Goal: Task Accomplishment & Management: Manage account settings

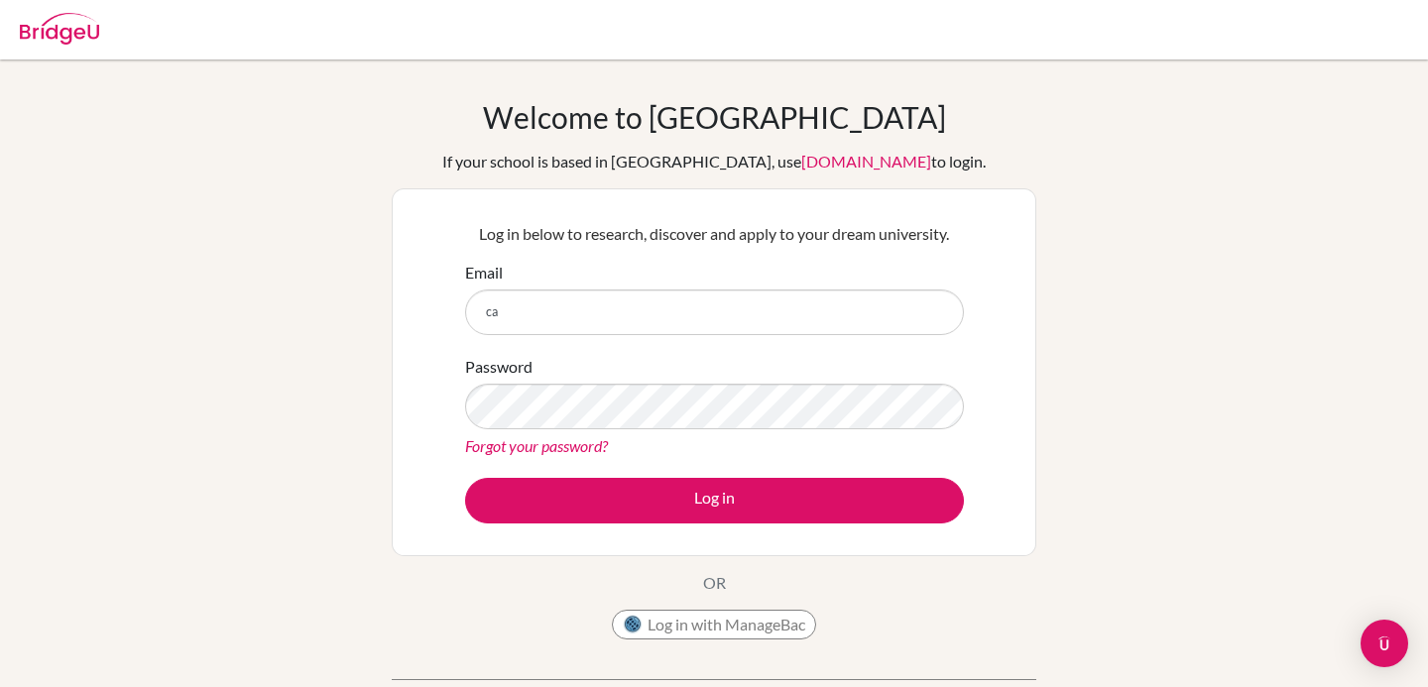
type input "c"
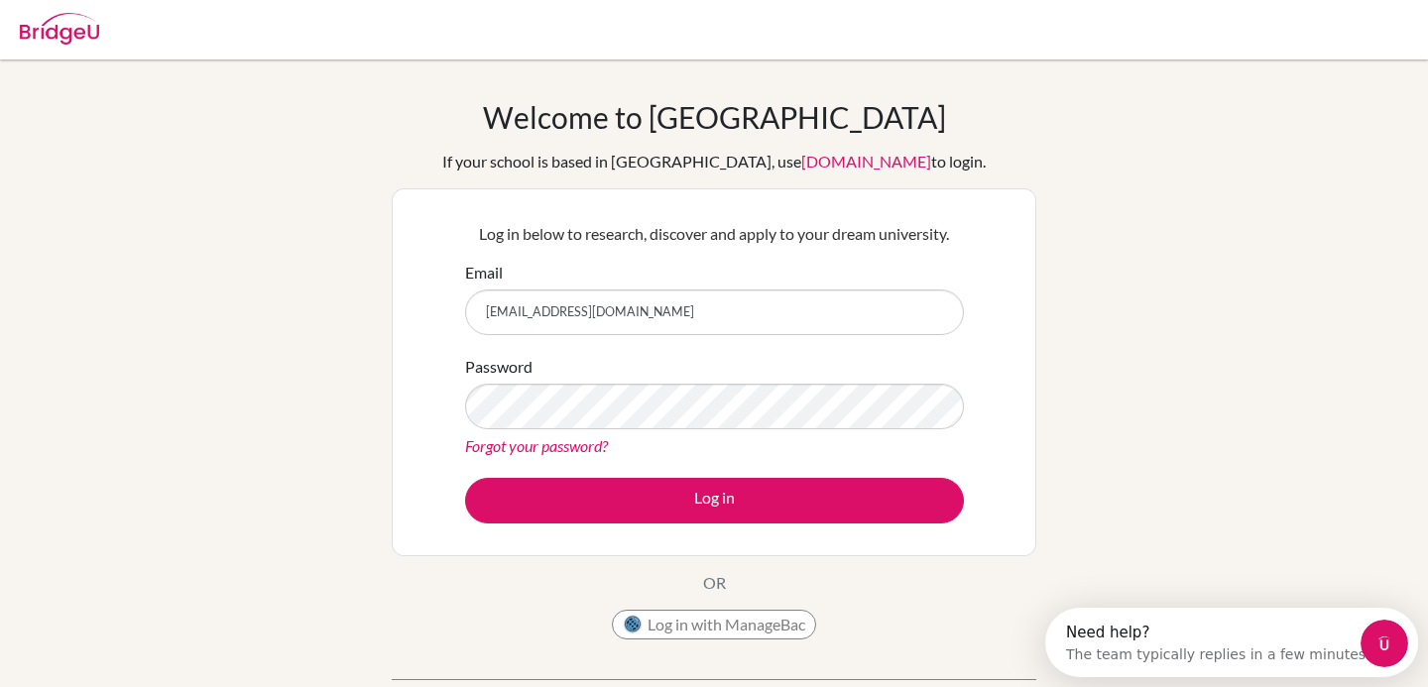
type input "alecfj39@gmail.co"
click at [533, 441] on link "Forgot your password?" at bounding box center [536, 445] width 143 height 19
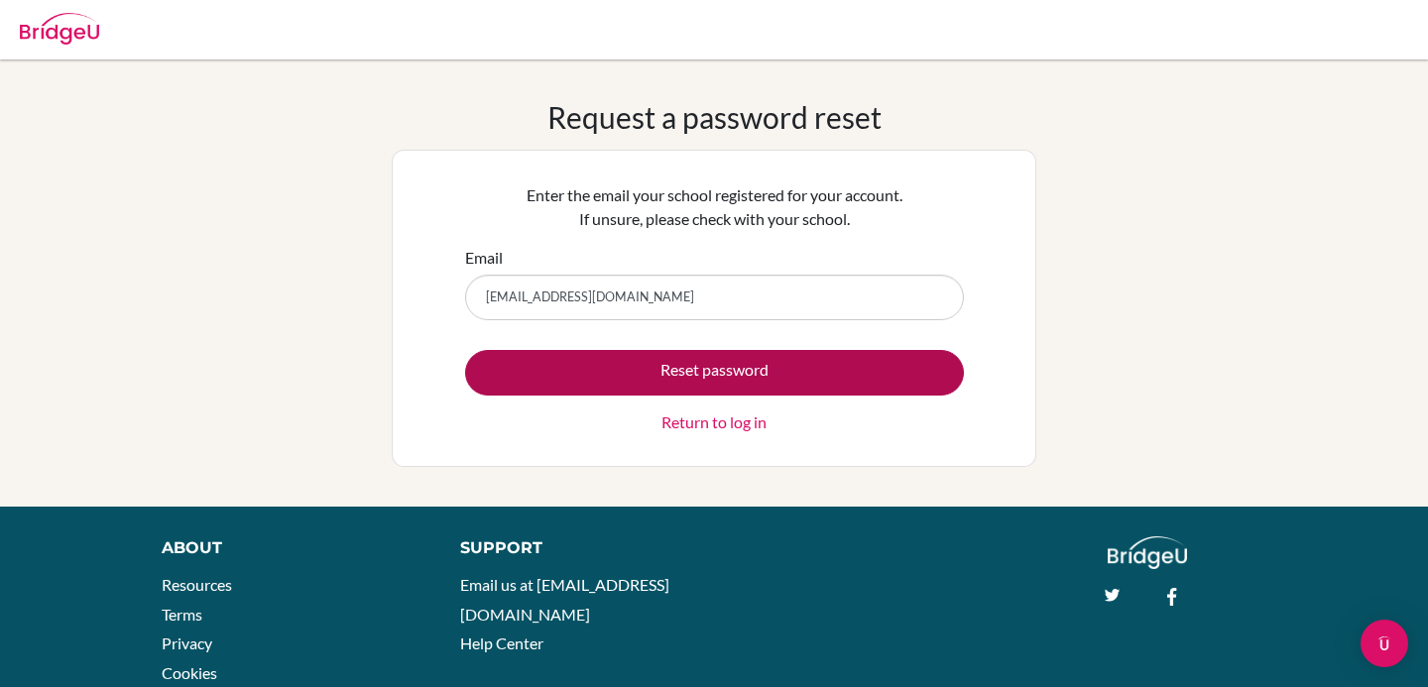
type input "alecfj39@gmail.com"
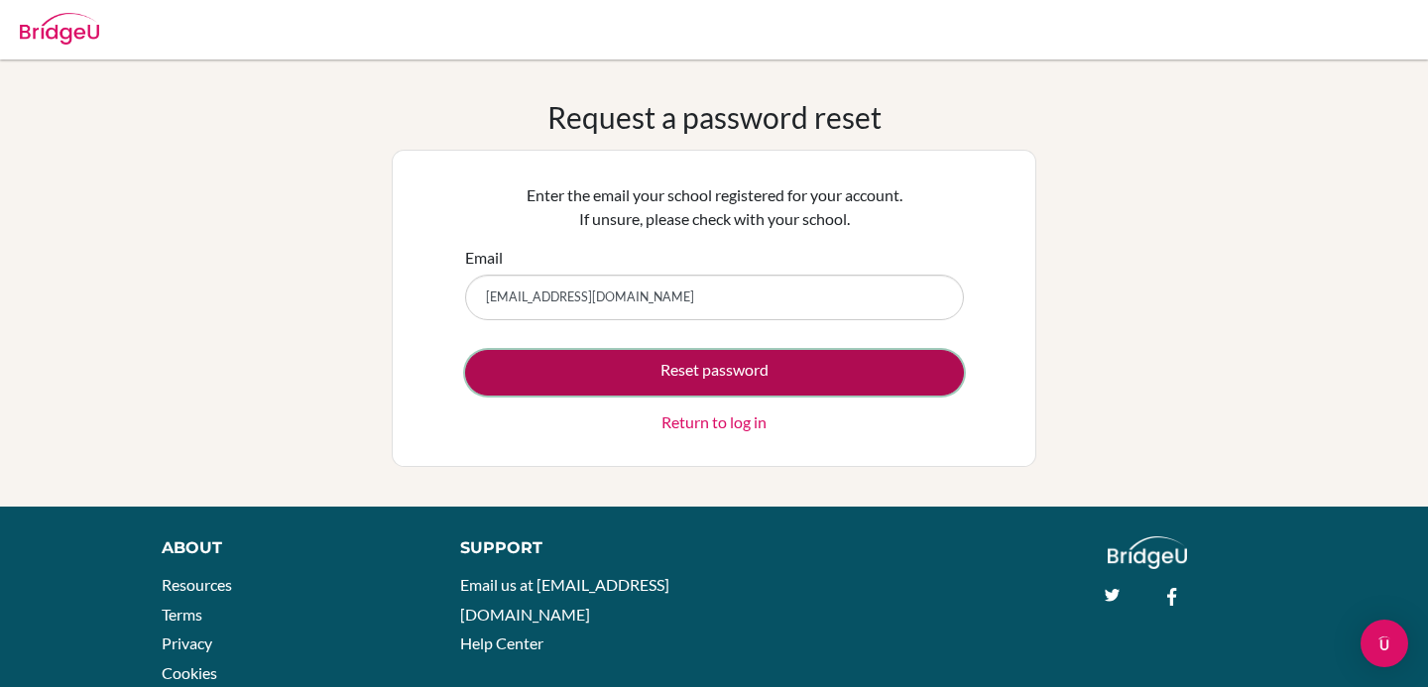
click at [534, 379] on button "Reset password" at bounding box center [714, 373] width 499 height 46
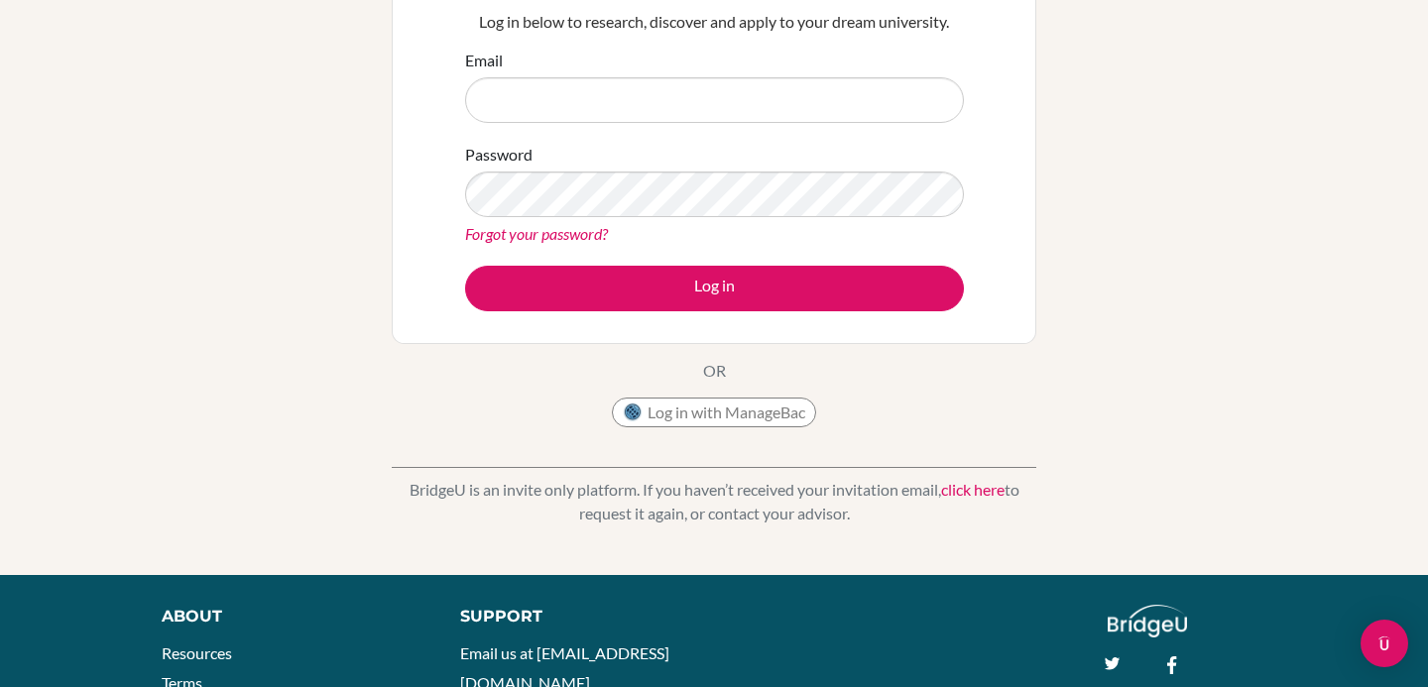
scroll to position [288, 0]
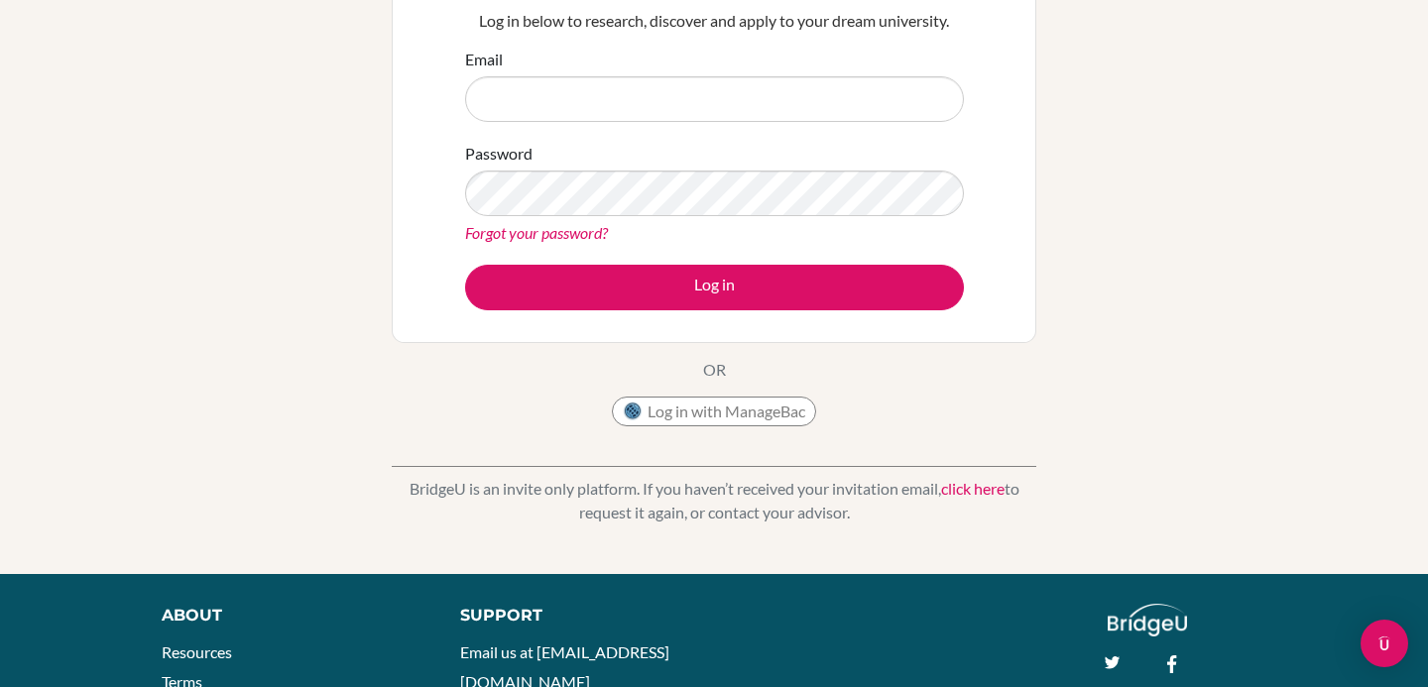
click at [376, 261] on div "Welcome to BridgeU If your school is based in China, use app.bridge-u.com.cn to…" at bounding box center [714, 173] width 1428 height 723
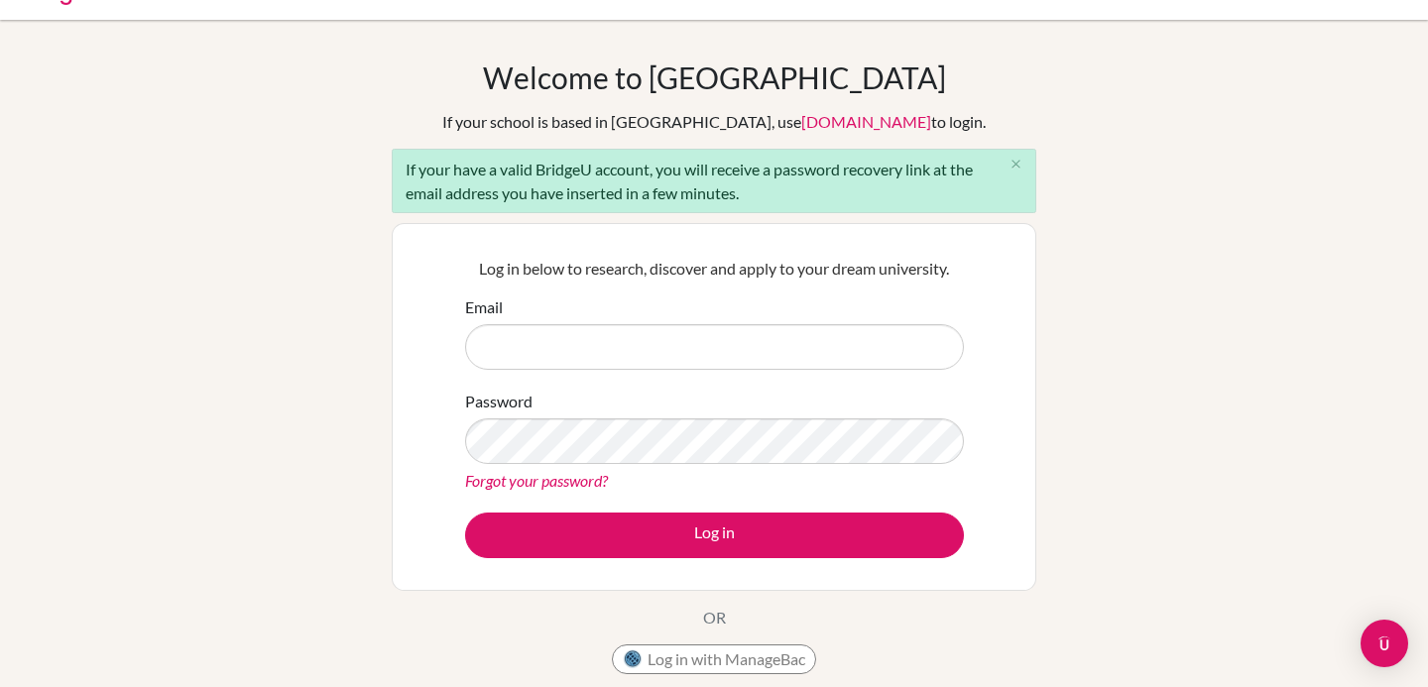
scroll to position [0, 0]
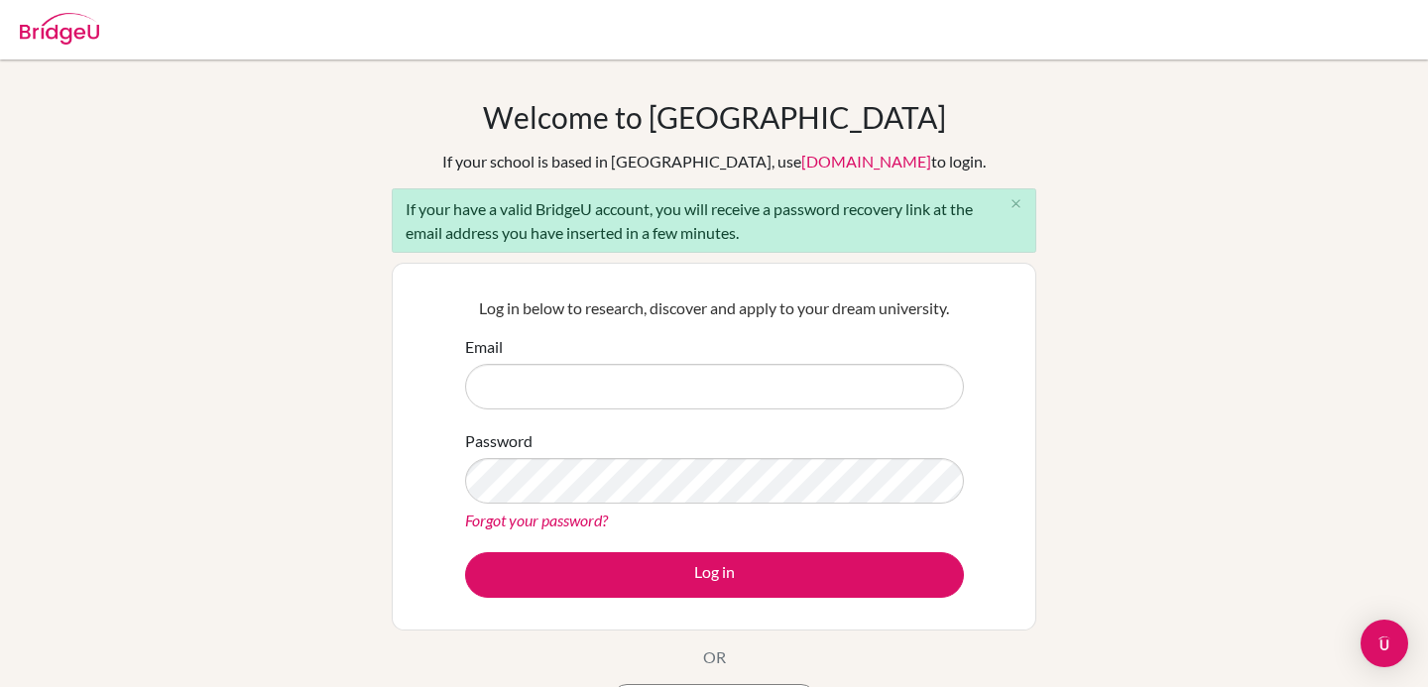
click at [32, 40] on img at bounding box center [59, 29] width 79 height 32
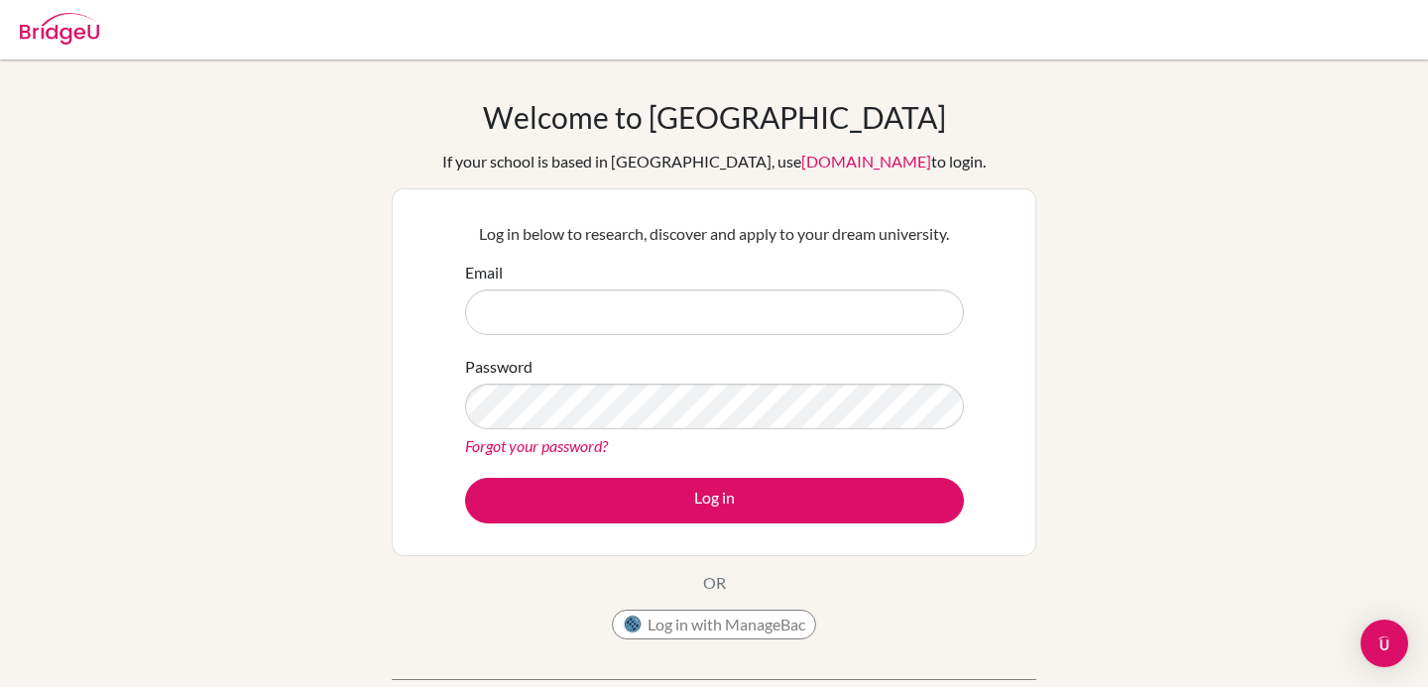
click at [44, 7] on div at bounding box center [59, 26] width 79 height 60
click at [826, 164] on link "[DOMAIN_NAME]" at bounding box center [866, 161] width 130 height 19
click at [66, 40] on img at bounding box center [59, 29] width 79 height 32
click at [531, 445] on link "Forgot your password?" at bounding box center [536, 445] width 143 height 19
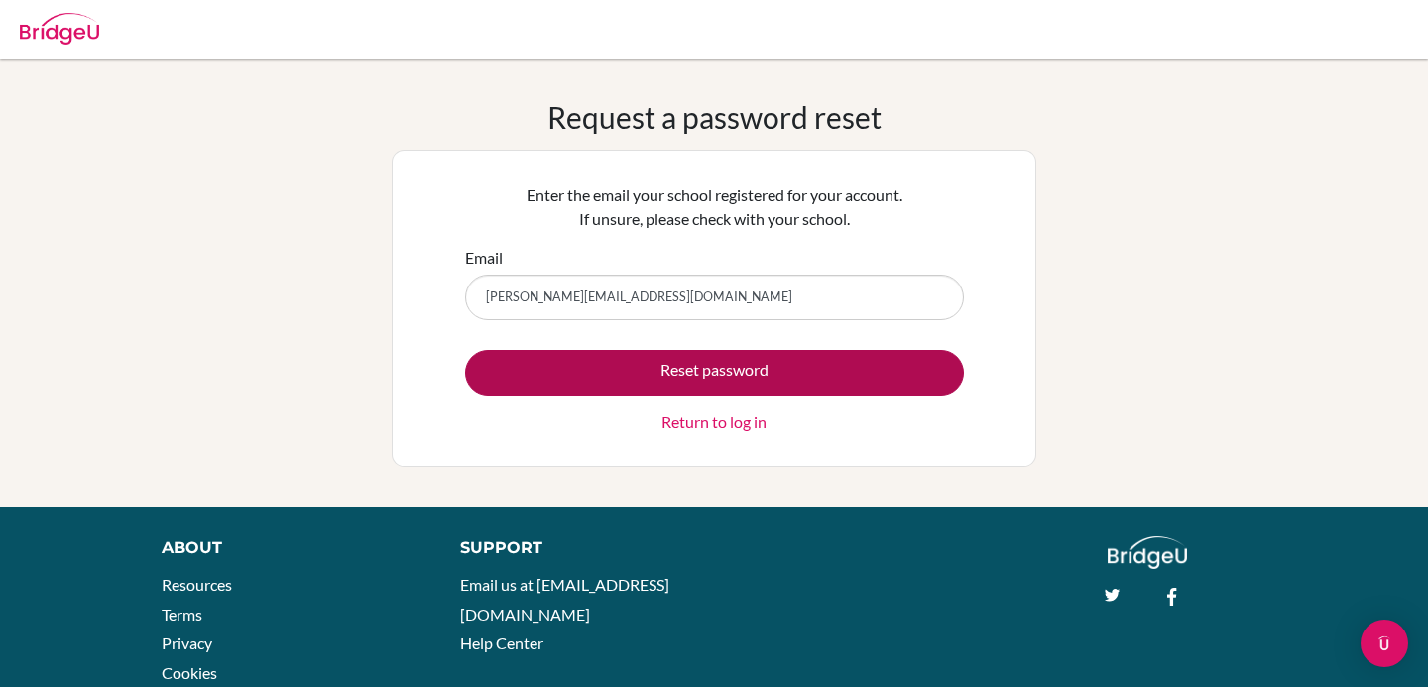
type input "[PERSON_NAME][EMAIL_ADDRESS][DOMAIN_NAME]"
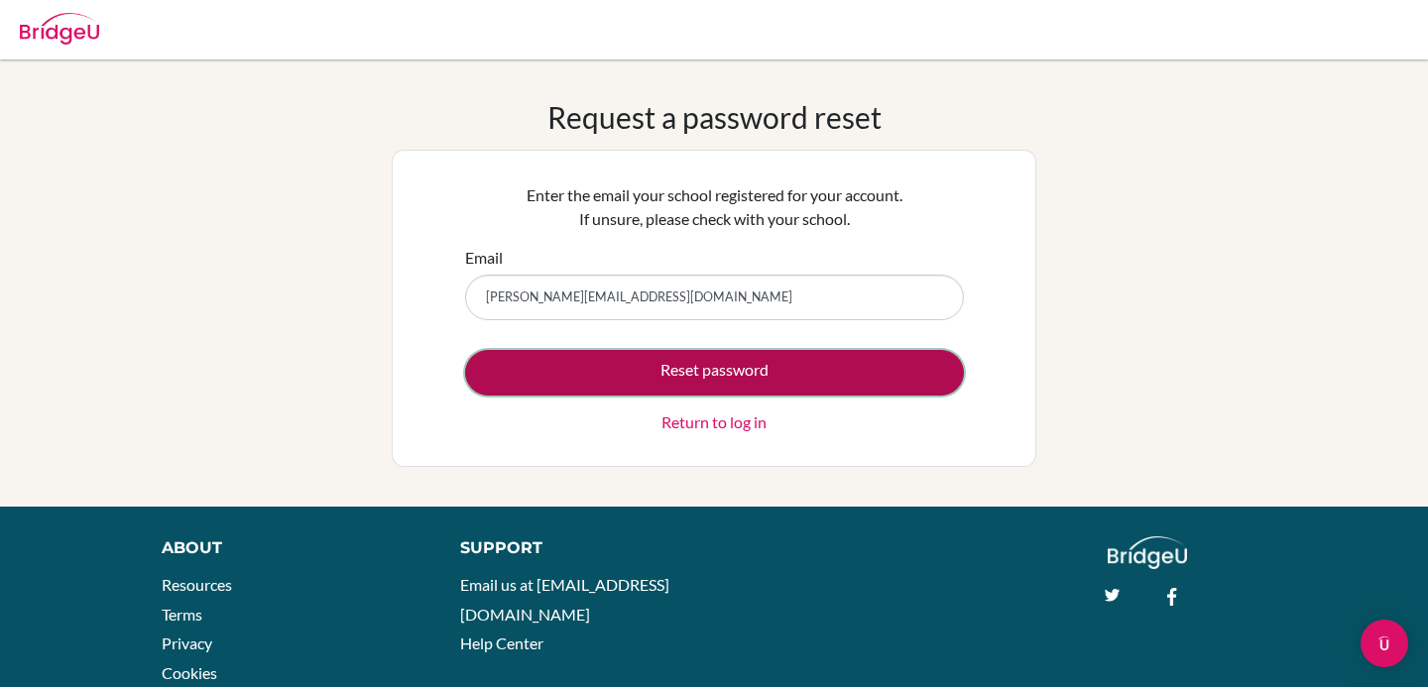
click at [561, 371] on button "Reset password" at bounding box center [714, 373] width 499 height 46
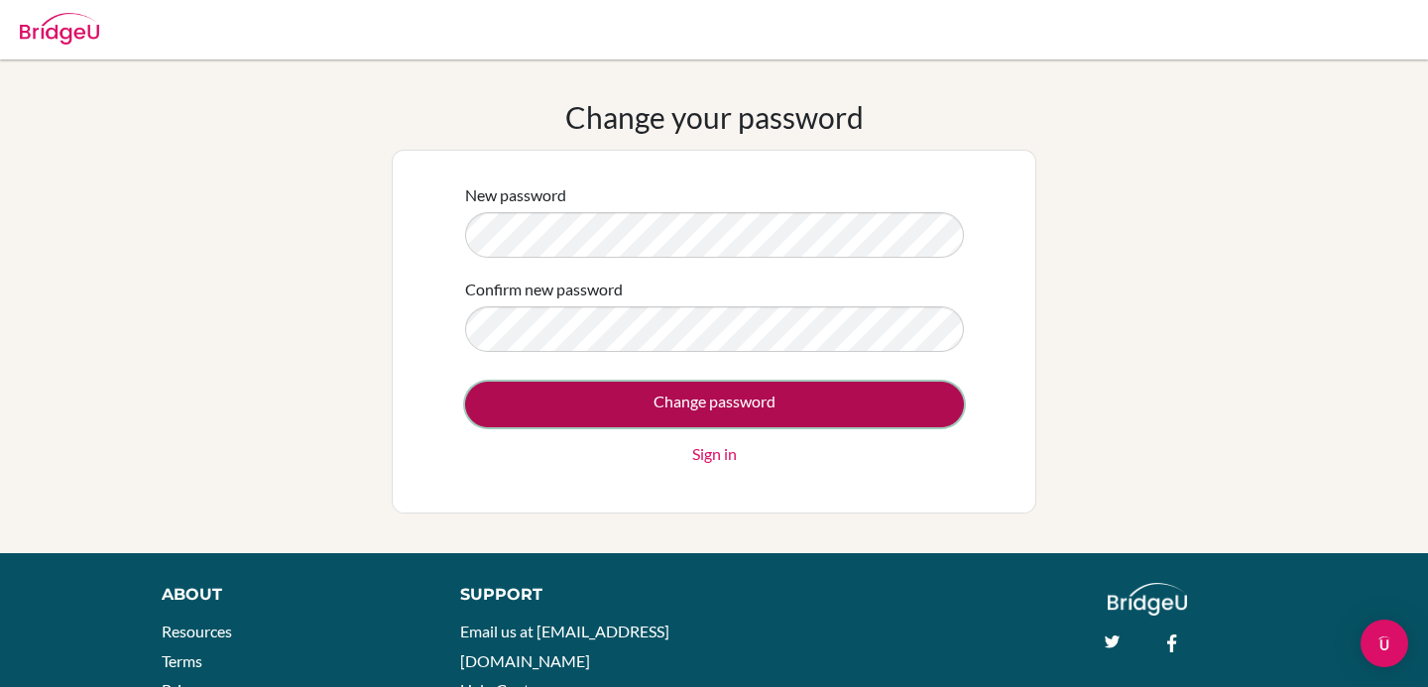
click at [687, 400] on input "Change password" at bounding box center [714, 405] width 499 height 46
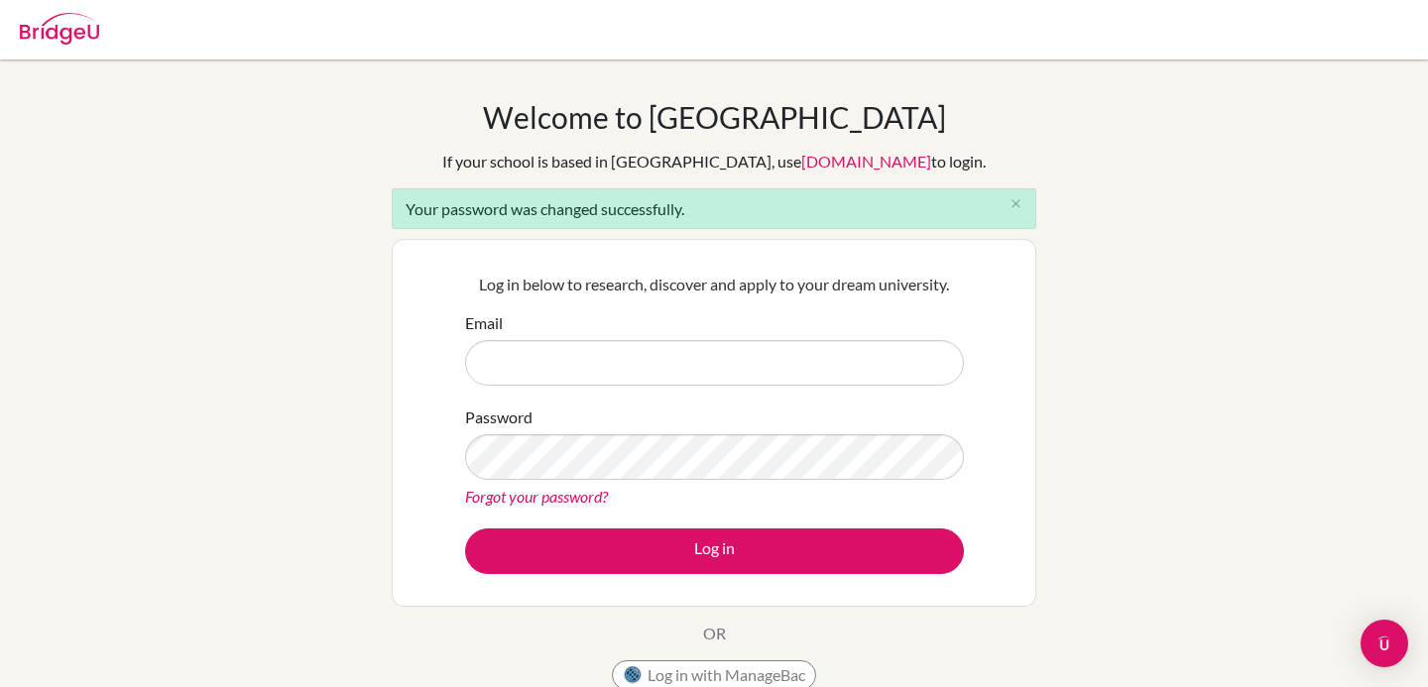
click at [640, 364] on input "Email" at bounding box center [714, 363] width 499 height 46
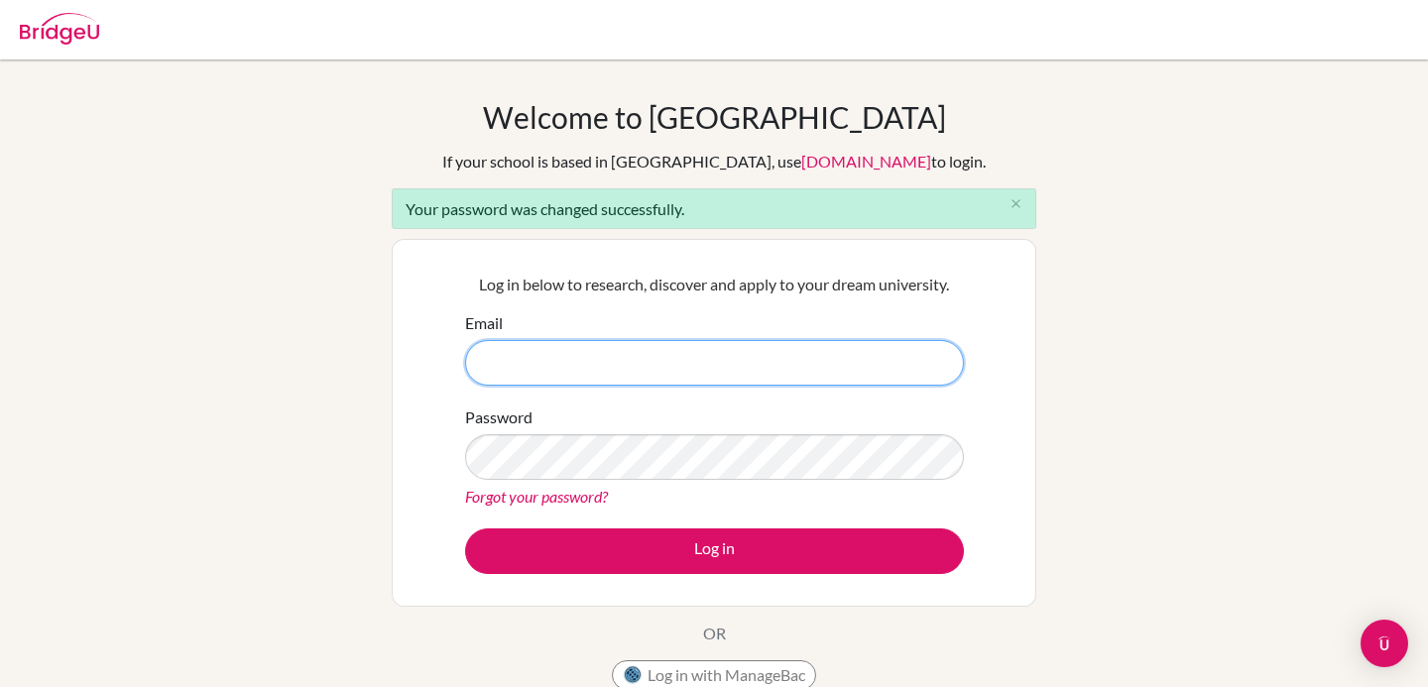
type input "alecfj39@gmail.com"
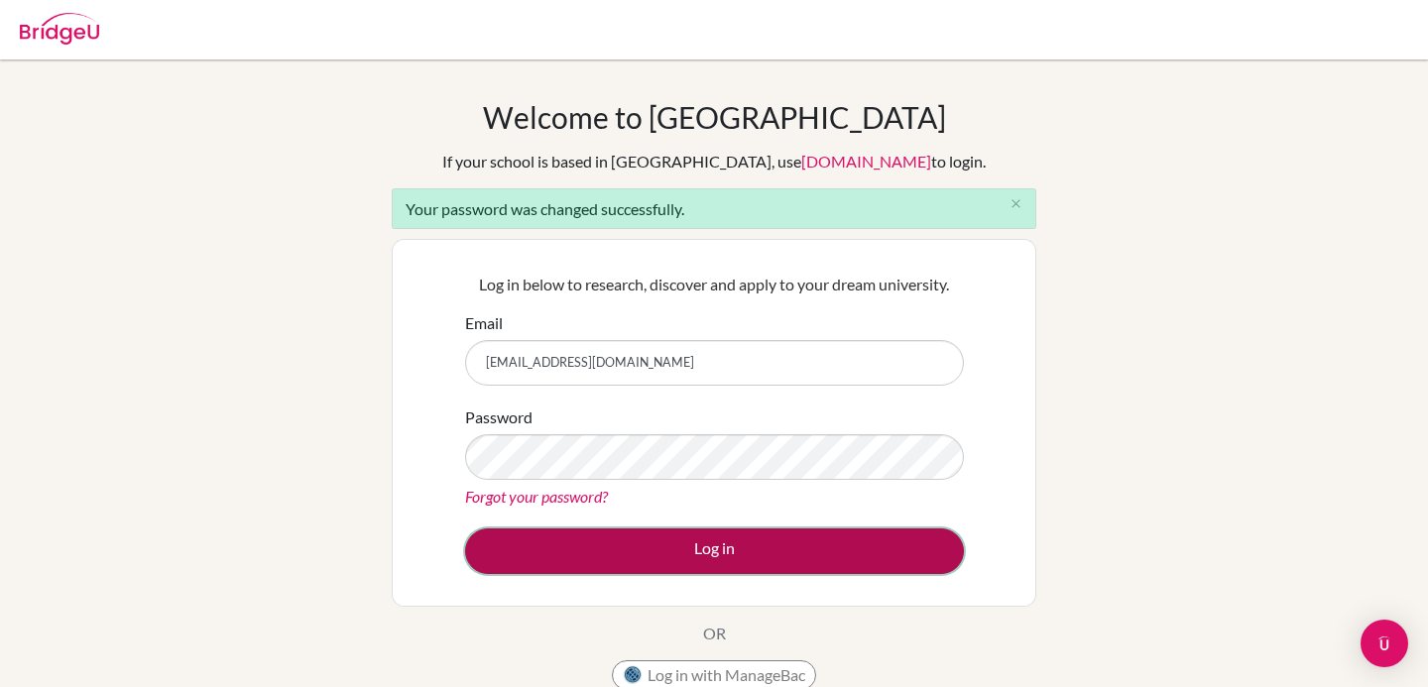
click at [585, 538] on button "Log in" at bounding box center [714, 552] width 499 height 46
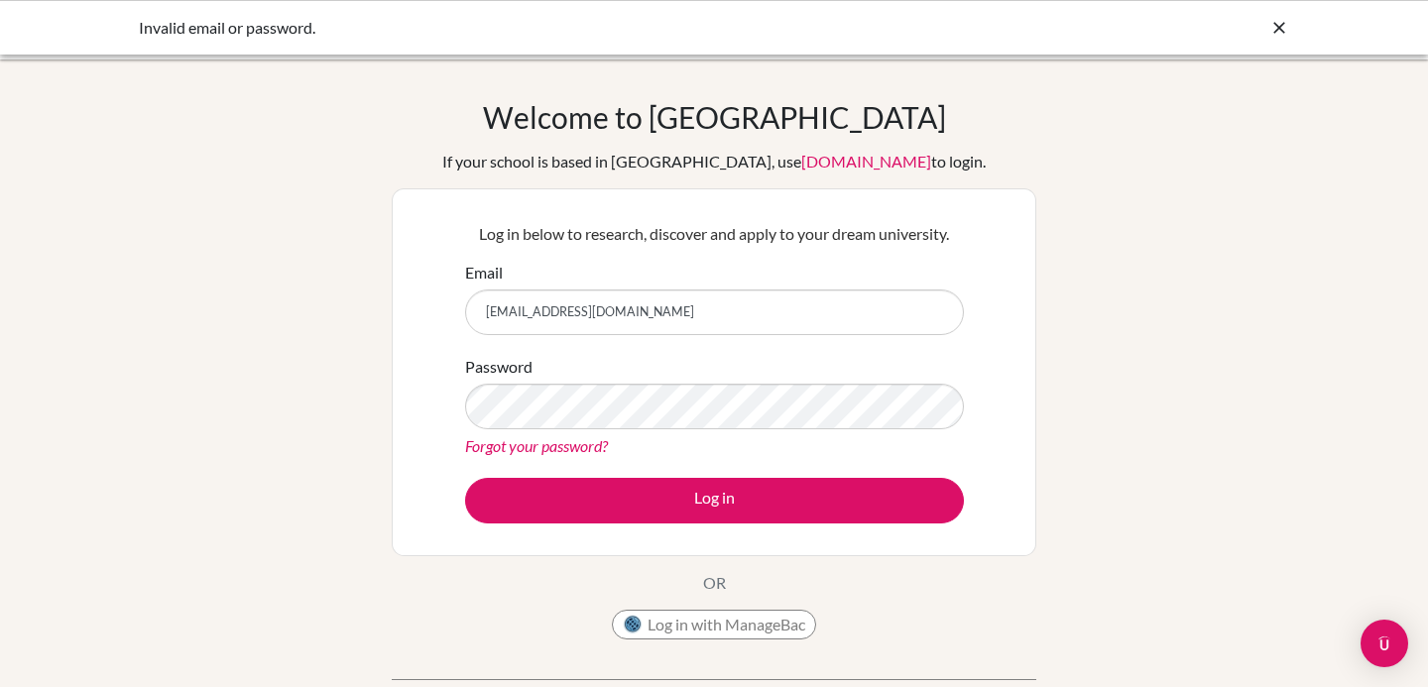
click at [521, 321] on input "[EMAIL_ADDRESS][DOMAIN_NAME]" at bounding box center [714, 313] width 499 height 46
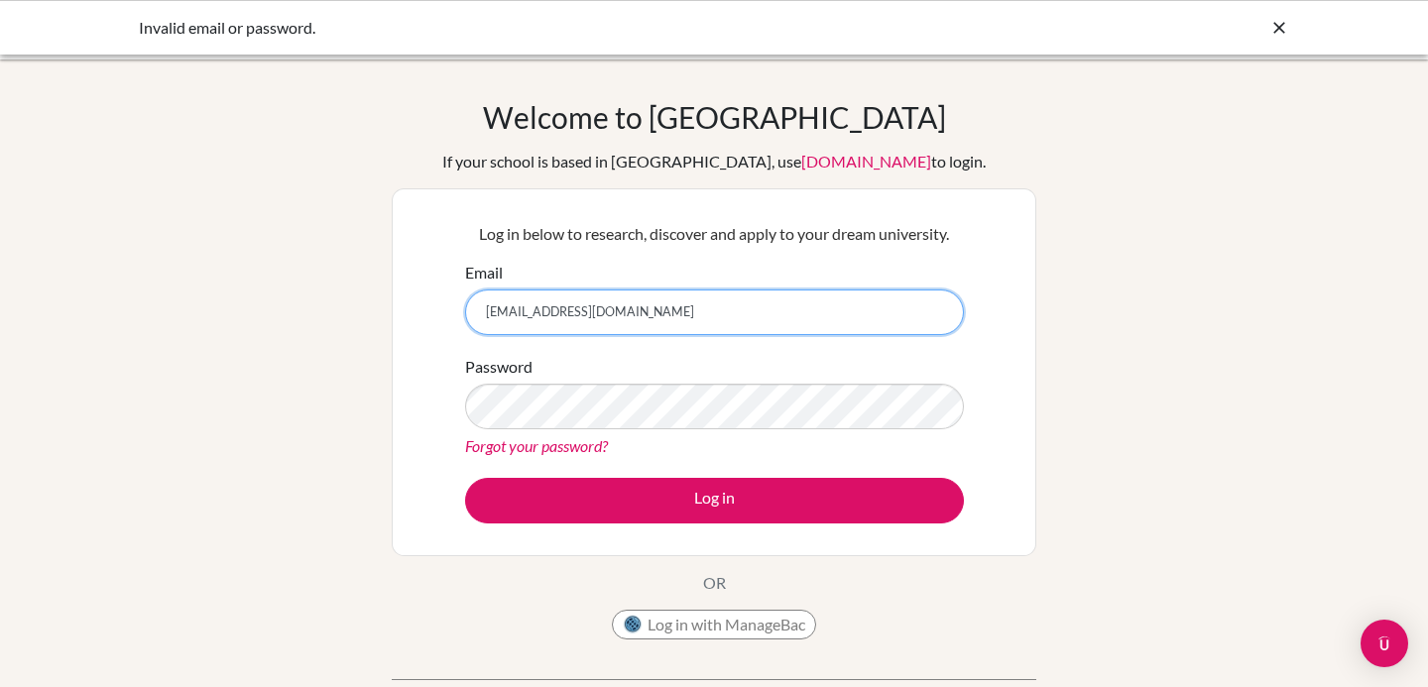
drag, startPoint x: 606, startPoint y: 317, endPoint x: 369, endPoint y: 313, distance: 237.0
click at [369, 313] on div "Welcome to [GEOGRAPHIC_DATA] If your school is based in [GEOGRAPHIC_DATA], use …" at bounding box center [714, 423] width 1428 height 649
type input "[PERSON_NAME][EMAIL_ADDRESS][DOMAIN_NAME]"
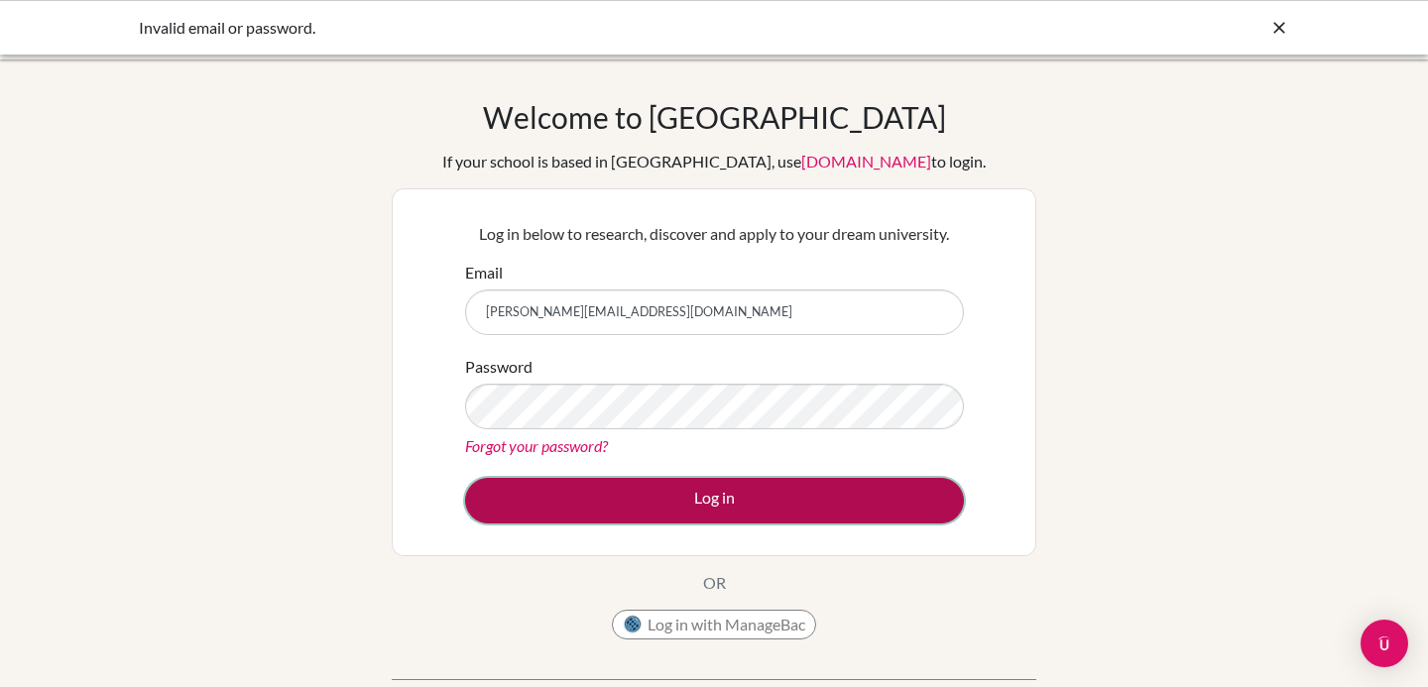
click at [560, 504] on button "Log in" at bounding box center [714, 501] width 499 height 46
